Goal: Transaction & Acquisition: Book appointment/travel/reservation

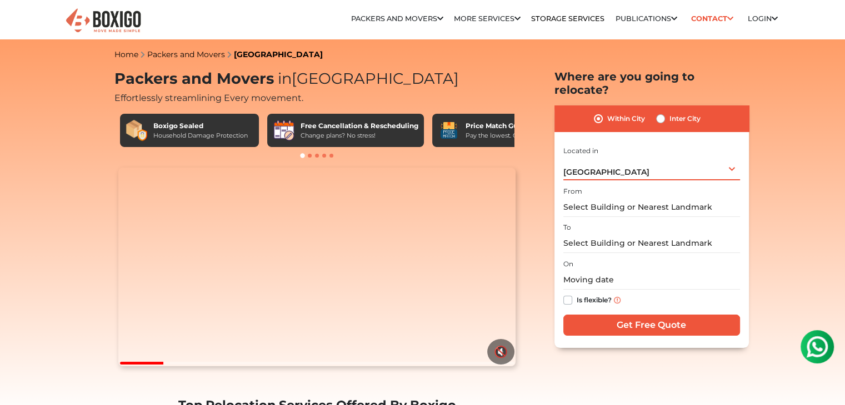
click at [720, 157] on div "[GEOGRAPHIC_DATA] Select City [GEOGRAPHIC_DATA] [GEOGRAPHIC_DATA] [GEOGRAPHIC_D…" at bounding box center [651, 168] width 177 height 23
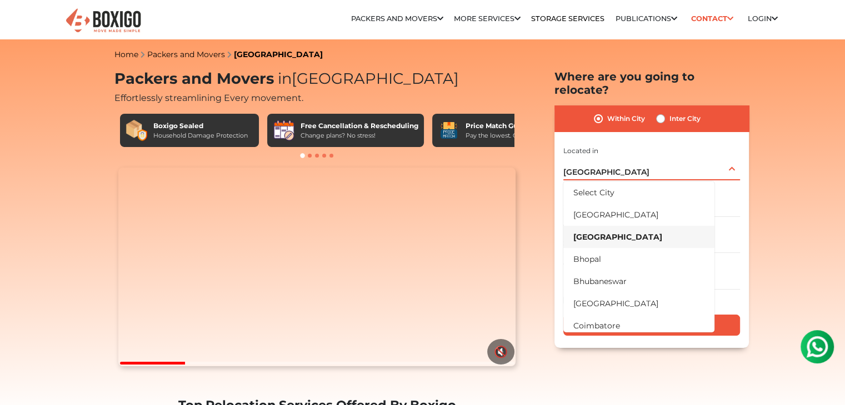
click at [595, 226] on li "[GEOGRAPHIC_DATA]" at bounding box center [638, 237] width 151 height 22
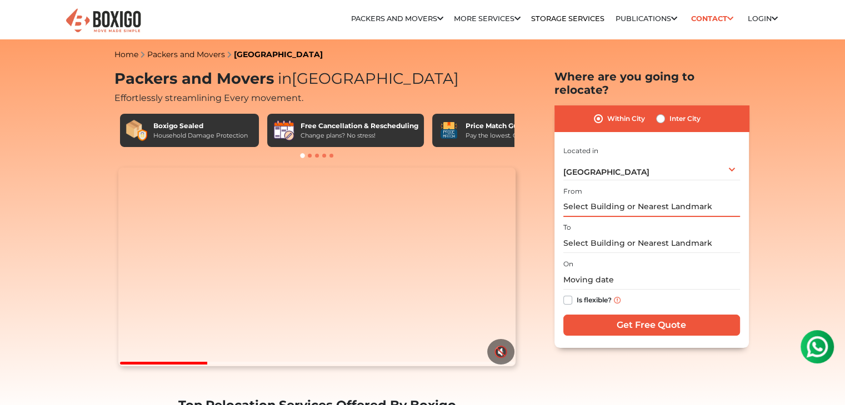
click at [631, 198] on input "text" at bounding box center [651, 207] width 177 height 19
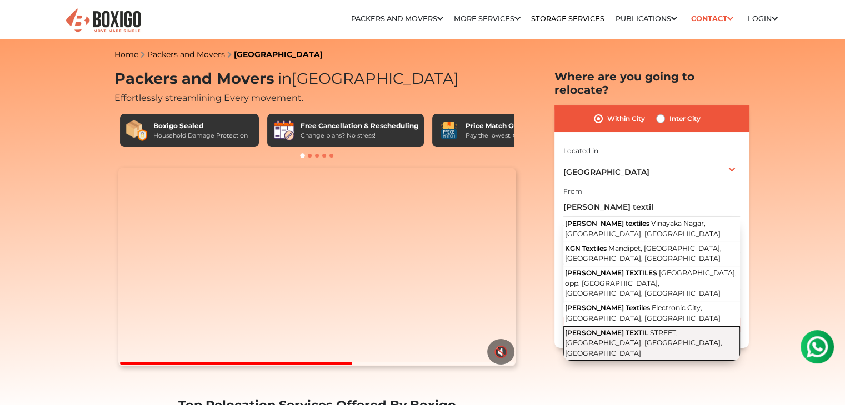
click at [626, 329] on span "STREET, [GEOGRAPHIC_DATA], [GEOGRAPHIC_DATA], [GEOGRAPHIC_DATA]" at bounding box center [643, 343] width 157 height 29
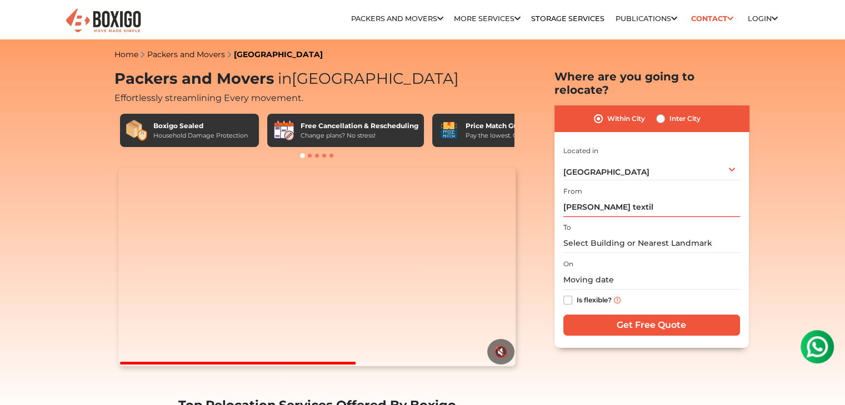
type input "[PERSON_NAME] TEXTIL, STREET, [GEOGRAPHIC_DATA], [GEOGRAPHIC_DATA], [GEOGRAPHIC…"
click at [591, 234] on input "text" at bounding box center [651, 243] width 177 height 19
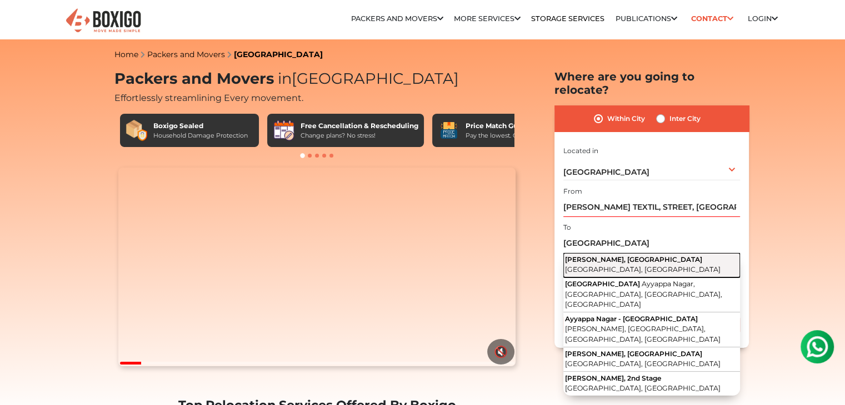
click at [616, 255] on span "[PERSON_NAME], [GEOGRAPHIC_DATA]" at bounding box center [633, 259] width 137 height 8
type input "Ayyappa Nagar, [GEOGRAPHIC_DATA], [GEOGRAPHIC_DATA], [GEOGRAPHIC_DATA]"
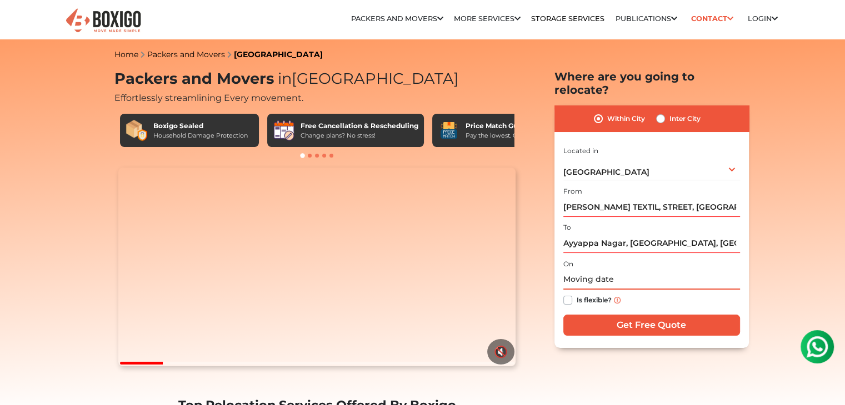
click at [601, 270] on input "text" at bounding box center [651, 279] width 177 height 19
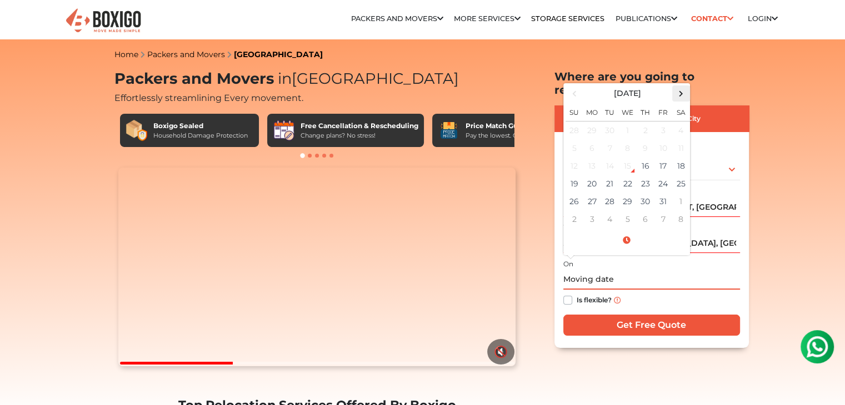
click at [679, 86] on span at bounding box center [680, 93] width 15 height 15
click at [675, 139] on td "8" at bounding box center [681, 148] width 18 height 18
type input "[DATE] 12:00 AM"
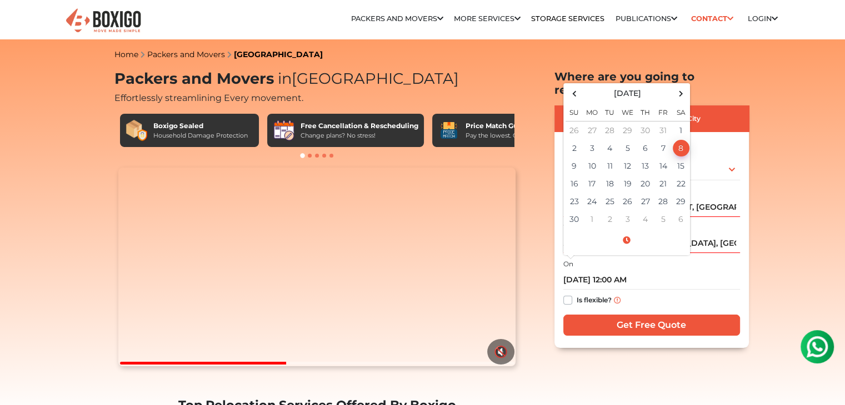
click at [665, 292] on div "Is flexible?" at bounding box center [651, 301] width 177 height 22
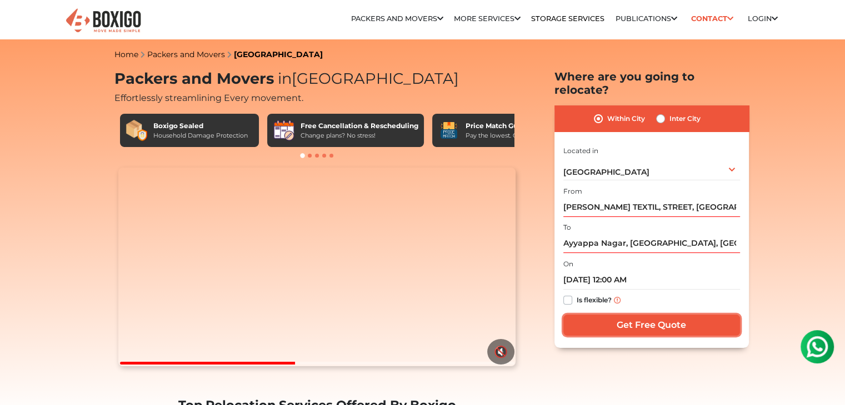
click at [650, 315] on input "Get Free Quote" at bounding box center [651, 325] width 177 height 21
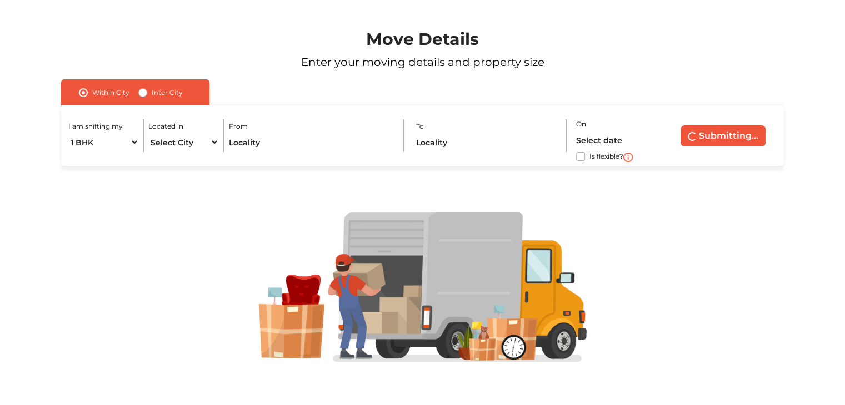
scroll to position [76, 0]
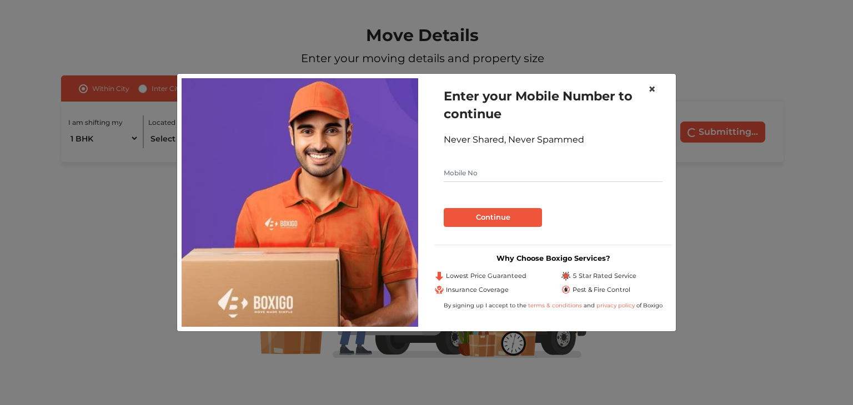
drag, startPoint x: 649, startPoint y: 86, endPoint x: 542, endPoint y: 103, distance: 108.5
click at [646, 86] on button "×" at bounding box center [652, 89] width 26 height 31
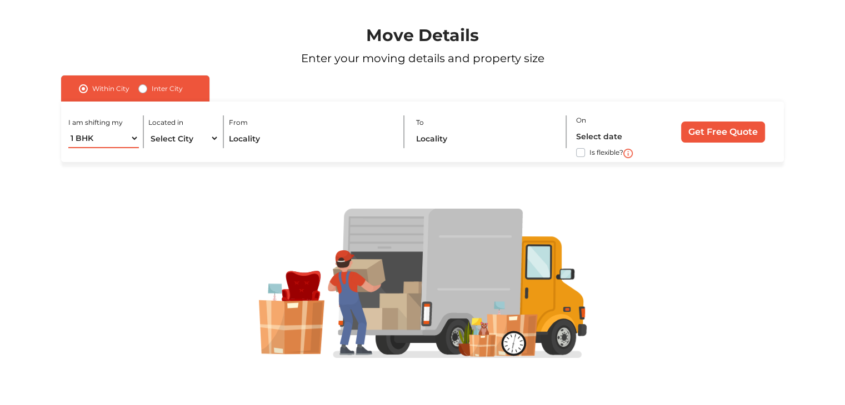
click at [124, 133] on select "1 BHK 2 BHK 3 BHK 3 + BHK FEW ITEMS" at bounding box center [103, 138] width 70 height 19
select select "2 BHK"
click at [68, 129] on select "1 BHK 2 BHK 3 BHK 3 + BHK FEW ITEMS" at bounding box center [103, 138] width 70 height 19
click at [196, 132] on select "Select City Bangalore Bengaluru Bhopal Bhubaneswar Chennai Coimbatore Cuttack D…" at bounding box center [183, 138] width 70 height 19
select select "[GEOGRAPHIC_DATA]"
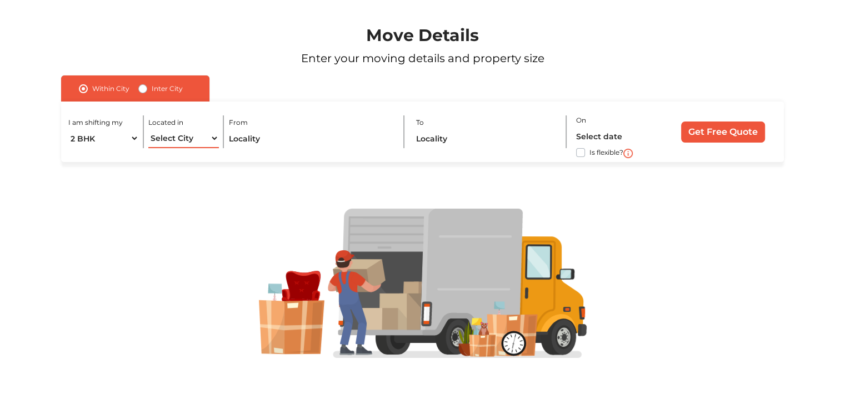
click at [148, 129] on select "Select City Bangalore Bengaluru Bhopal Bhubaneswar Chennai Coimbatore Cuttack D…" at bounding box center [183, 138] width 70 height 19
click at [287, 145] on input "text" at bounding box center [311, 138] width 165 height 19
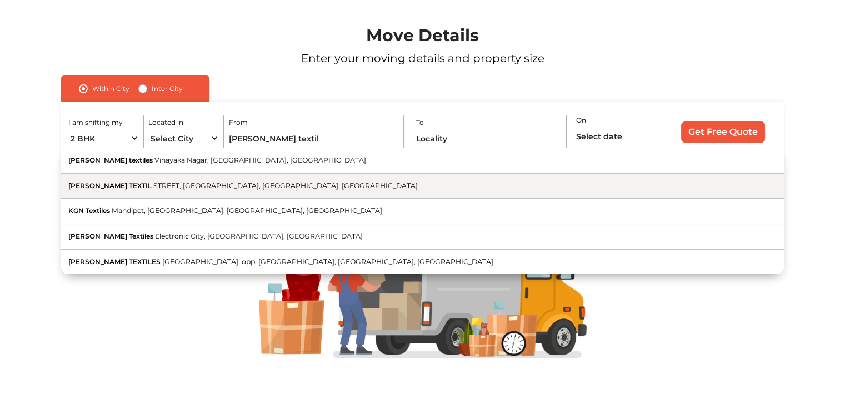
click at [215, 189] on span "STREET, [GEOGRAPHIC_DATA], [GEOGRAPHIC_DATA], [GEOGRAPHIC_DATA]" at bounding box center [285, 186] width 264 height 8
type input "[PERSON_NAME] TEXTIL, STREET, [GEOGRAPHIC_DATA], [GEOGRAPHIC_DATA], [GEOGRAPHIC…"
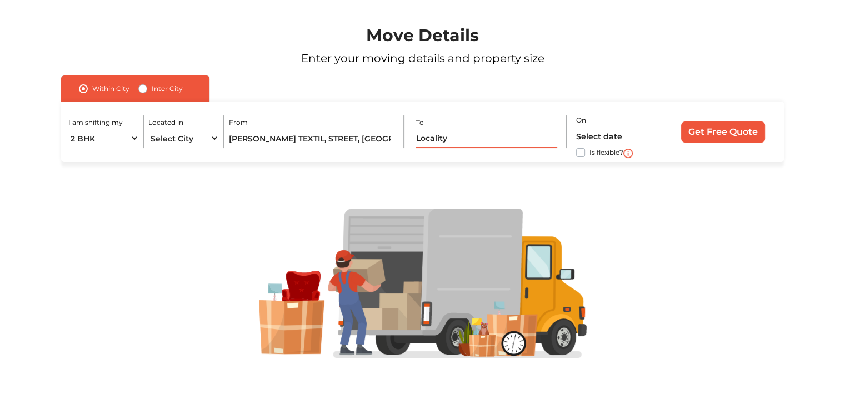
click at [426, 143] on input "text" at bounding box center [486, 138] width 142 height 19
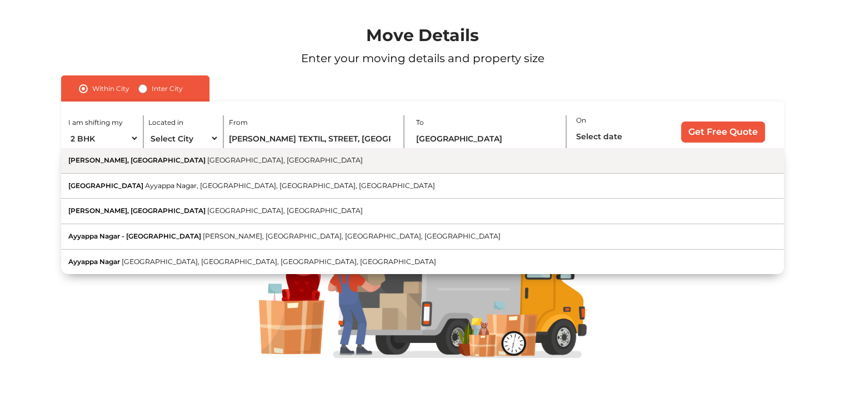
click at [438, 157] on button "Ayyappa Nagar, [GEOGRAPHIC_DATA] [GEOGRAPHIC_DATA], [GEOGRAPHIC_DATA]" at bounding box center [422, 161] width 722 height 26
type input "Ayyappa Nagar, [GEOGRAPHIC_DATA], [GEOGRAPHIC_DATA], [GEOGRAPHIC_DATA]"
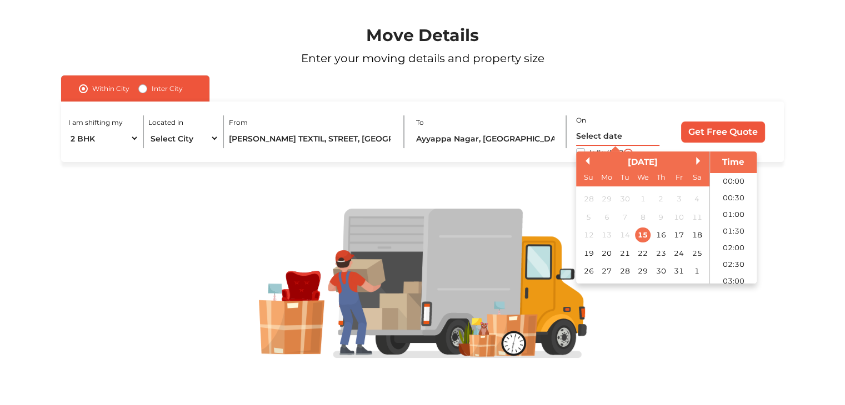
click at [596, 134] on input "text" at bounding box center [617, 136] width 83 height 19
click at [696, 159] on button "Next Month" at bounding box center [700, 161] width 8 height 8
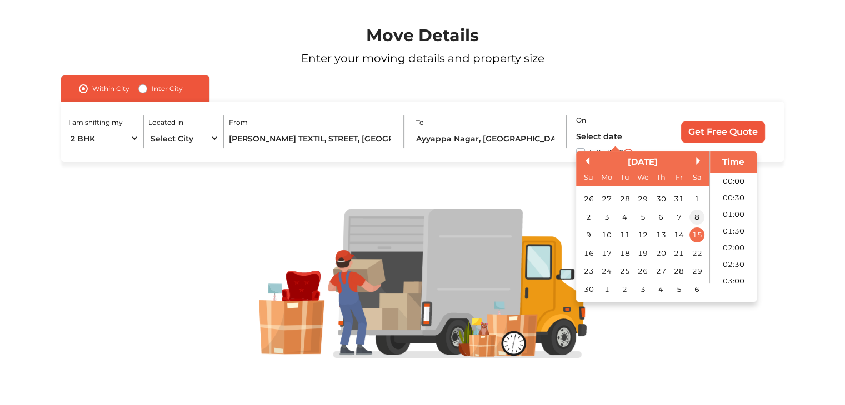
click at [694, 215] on div "8" at bounding box center [696, 217] width 15 height 15
type input "08/11/2025 12:00 AM"
click at [709, 129] on input "Get Free Quote" at bounding box center [723, 132] width 84 height 21
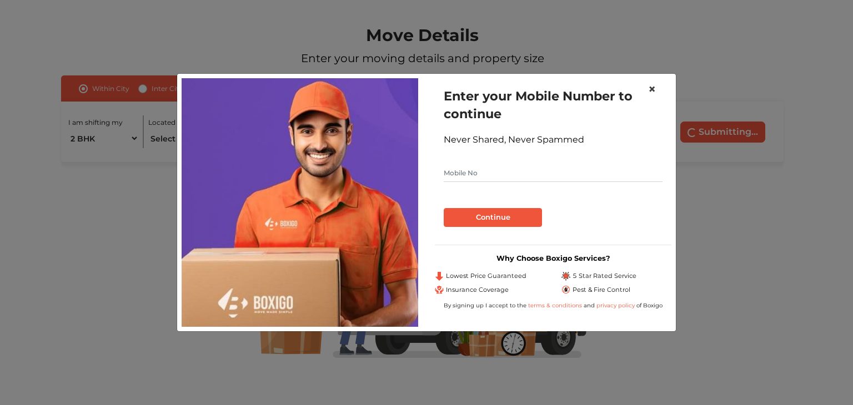
click at [656, 88] on button "×" at bounding box center [652, 89] width 26 height 31
